Goal: Task Accomplishment & Management: Book appointment/travel/reservation

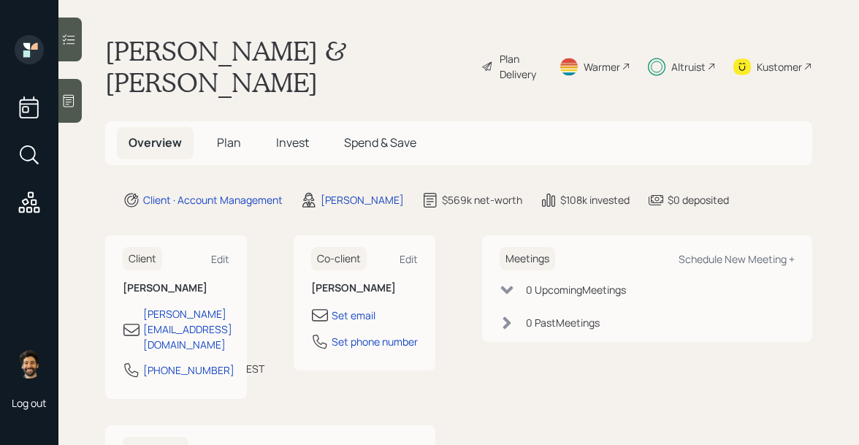
click at [273, 127] on h5 "Invest" at bounding box center [293, 142] width 56 height 31
click at [693, 252] on div "Schedule New Meeting +" at bounding box center [737, 259] width 116 height 14
select select "f14b762f-c7c2-4b89-9227-8fa891345eea"
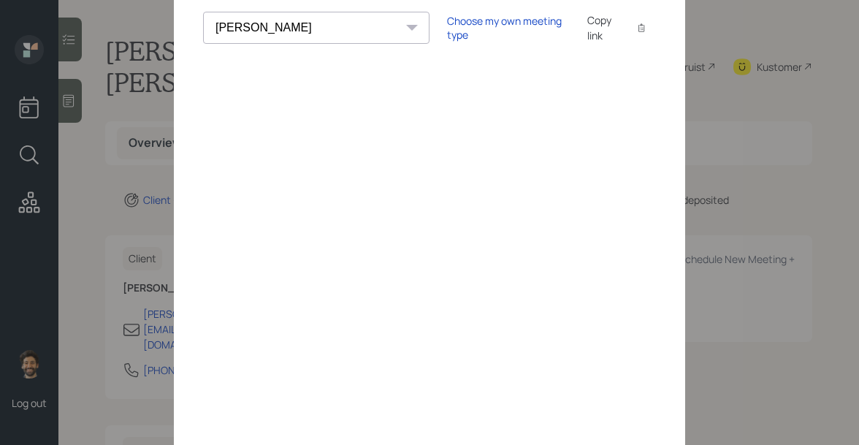
scroll to position [69, 0]
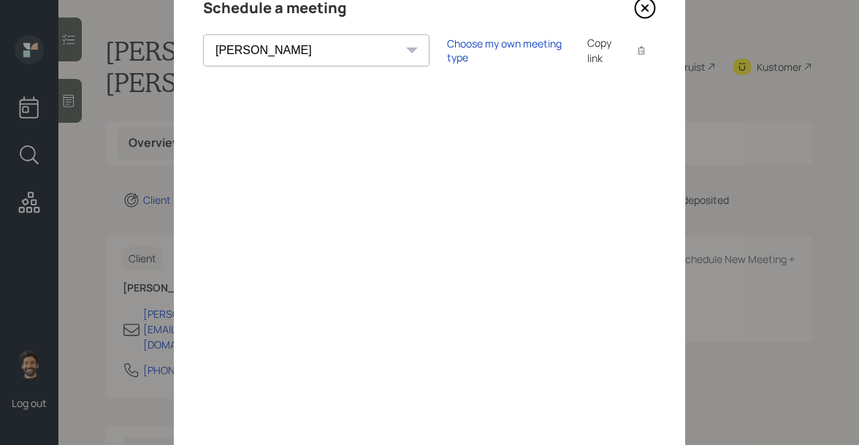
click at [648, 9] on icon at bounding box center [645, 8] width 22 height 22
